Goal: Task Accomplishment & Management: Use online tool/utility

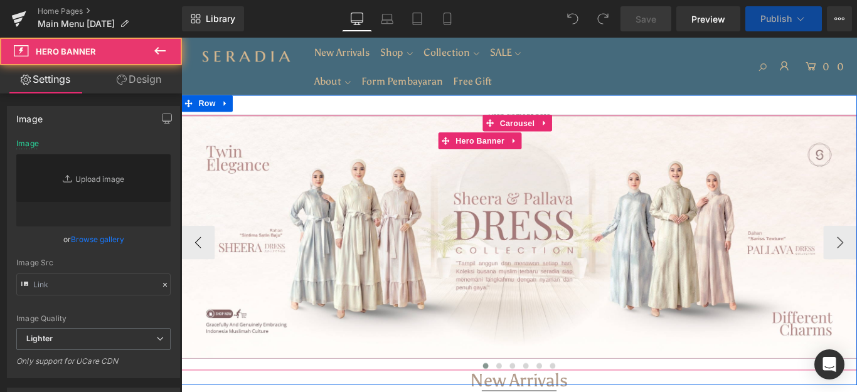
click at [637, 216] on div at bounding box center [560, 261] width 759 height 273
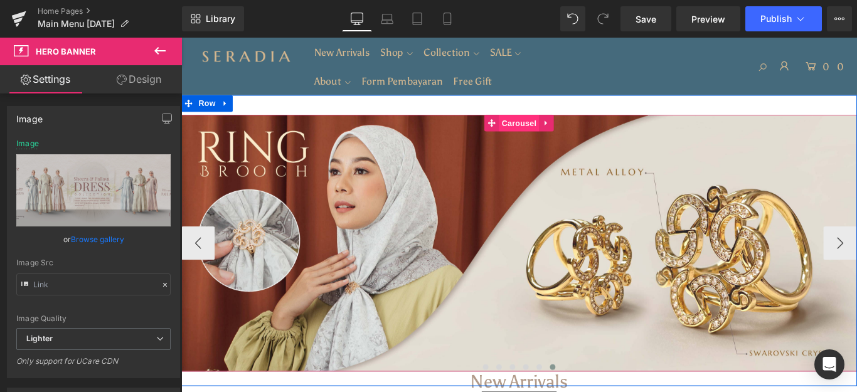
click at [538, 130] on span "Carousel" at bounding box center [560, 133] width 45 height 19
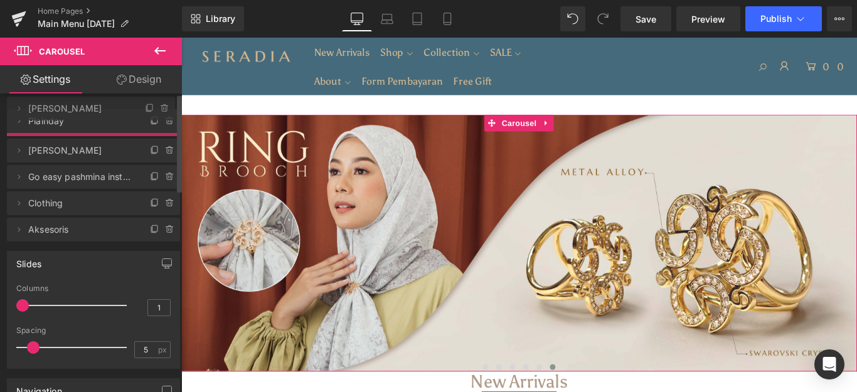
drag, startPoint x: 70, startPoint y: 173, endPoint x: 73, endPoint y: 108, distance: 65.3
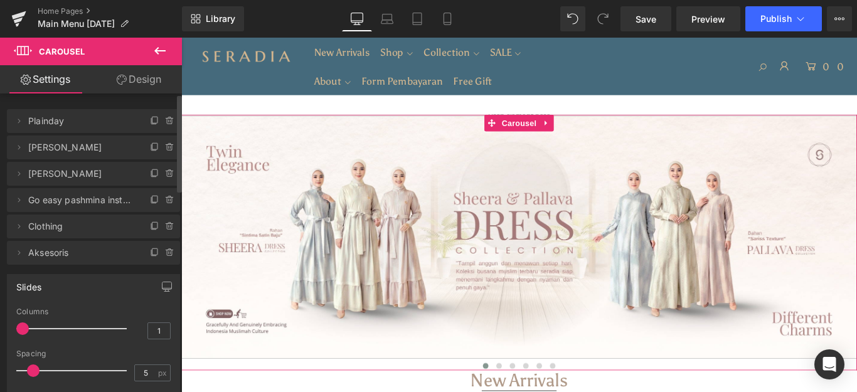
click at [87, 157] on span "[PERSON_NAME]" at bounding box center [80, 147] width 105 height 24
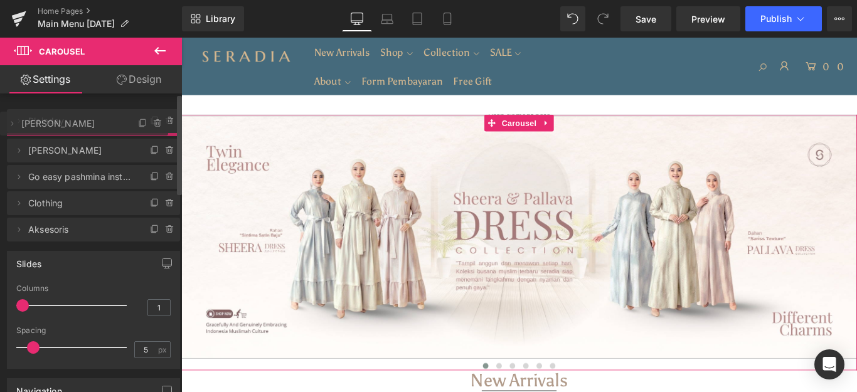
drag, startPoint x: 92, startPoint y: 154, endPoint x: 92, endPoint y: 130, distance: 23.8
drag, startPoint x: 89, startPoint y: 151, endPoint x: 85, endPoint y: 120, distance: 31.7
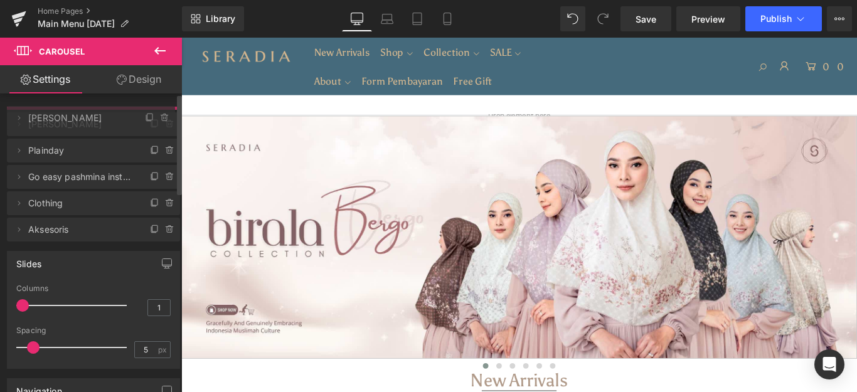
drag, startPoint x: 83, startPoint y: 170, endPoint x: 87, endPoint y: 114, distance: 56.0
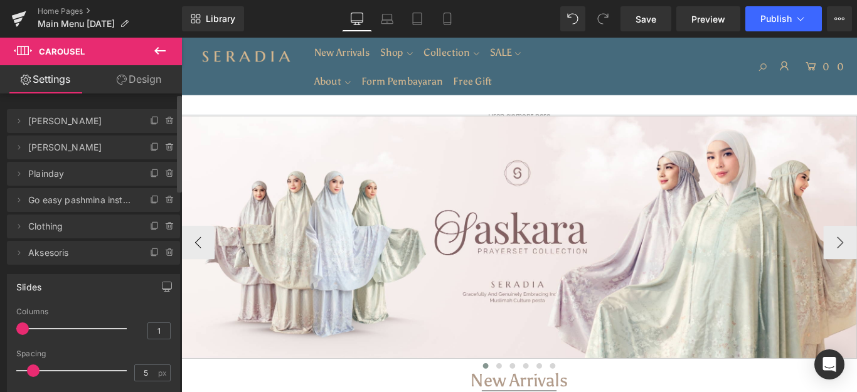
click at [539, 304] on div at bounding box center [560, 261] width 759 height 273
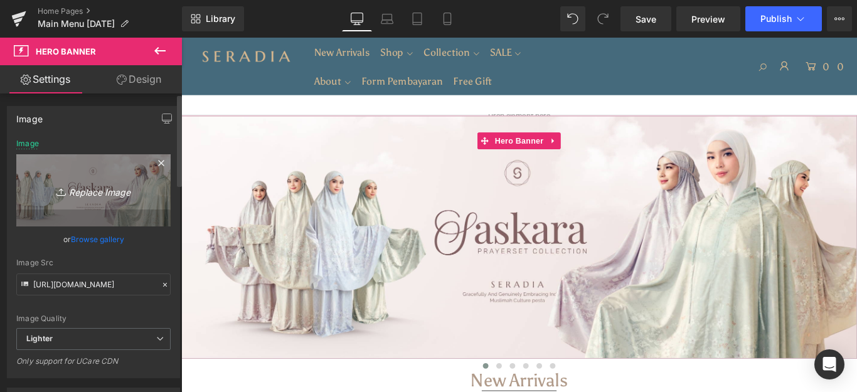
click at [96, 195] on icon "Replace Image" at bounding box center [93, 191] width 100 height 16
type input "C:\fakepath\Banner Website.jpg"
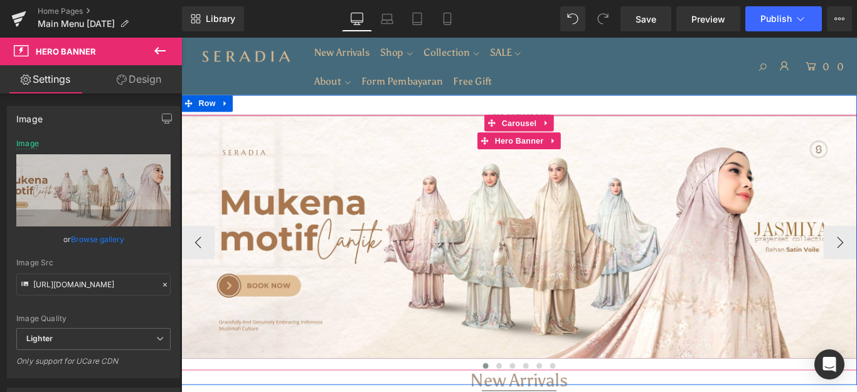
click at [309, 233] on div at bounding box center [560, 261] width 759 height 273
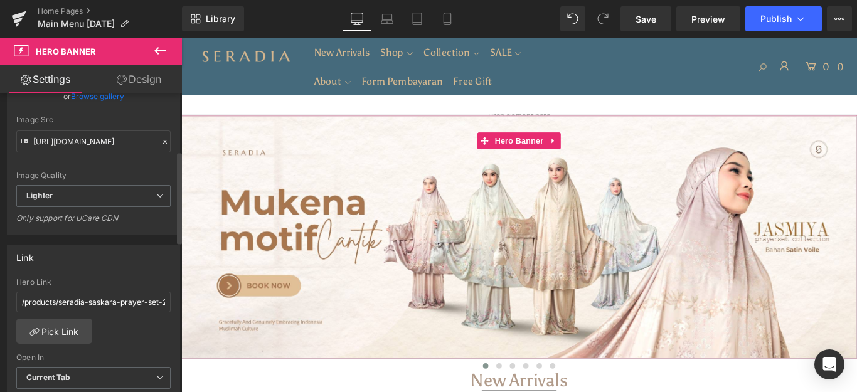
scroll to position [251, 0]
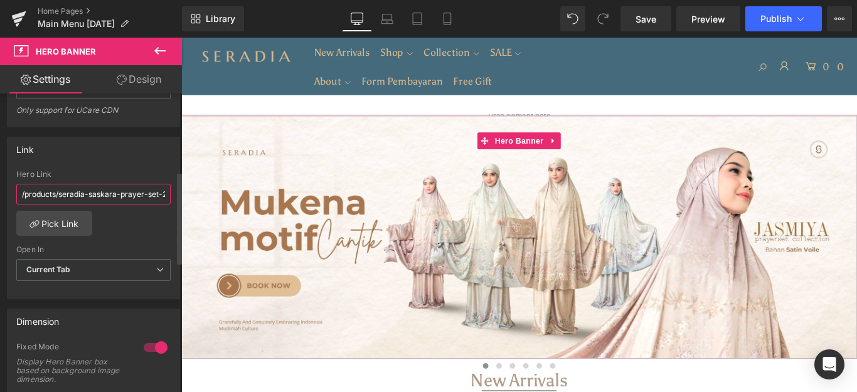
click at [129, 194] on input "/products/seradia-saskara-prayer-set-2in1-free-sajadah-mini" at bounding box center [93, 194] width 154 height 21
click at [84, 221] on link "Pick Link" at bounding box center [54, 223] width 76 height 25
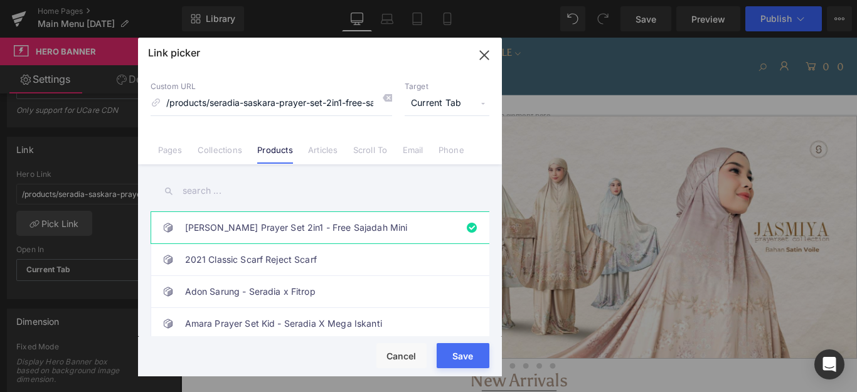
click at [198, 191] on input "text" at bounding box center [320, 191] width 339 height 28
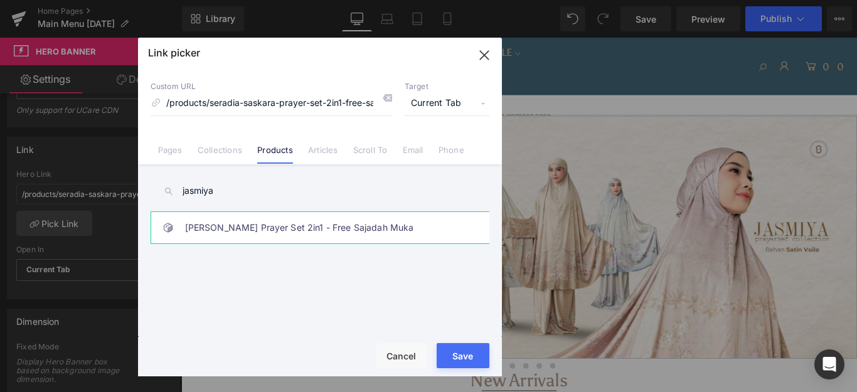
type input "jasmiya"
click at [322, 226] on link "[PERSON_NAME] Prayer Set 2in1 - Free Sajadah Muka" at bounding box center [323, 227] width 276 height 31
click at [459, 356] on button "Save" at bounding box center [463, 355] width 53 height 25
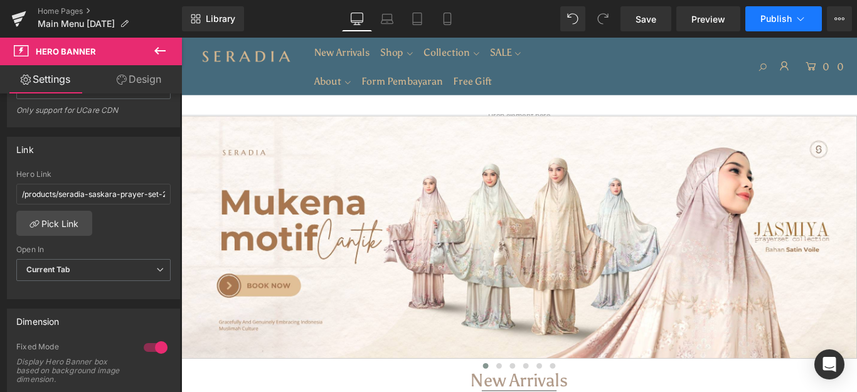
click at [787, 23] on span "Publish" at bounding box center [775, 19] width 31 height 10
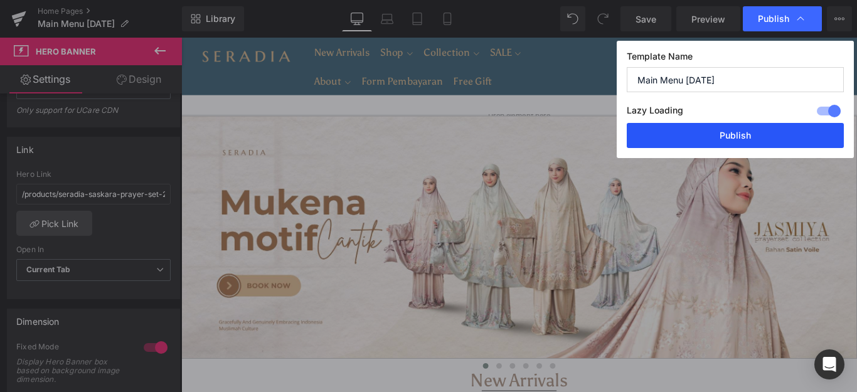
click at [780, 141] on button "Publish" at bounding box center [735, 135] width 217 height 25
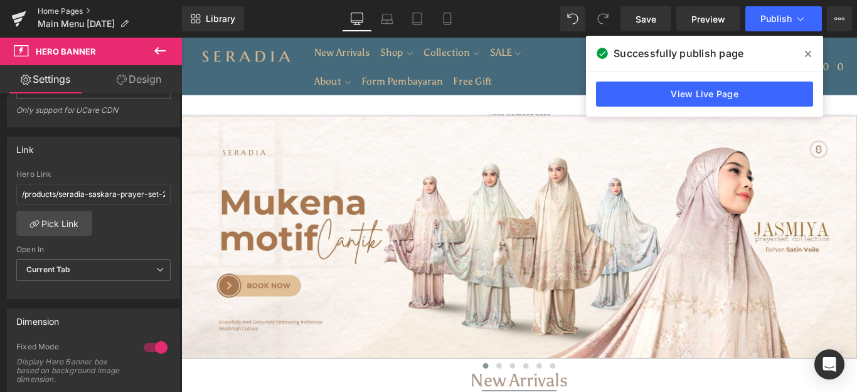
click at [46, 7] on link "Home Pages" at bounding box center [110, 11] width 144 height 10
